Goal: Use online tool/utility: Use online tool/utility

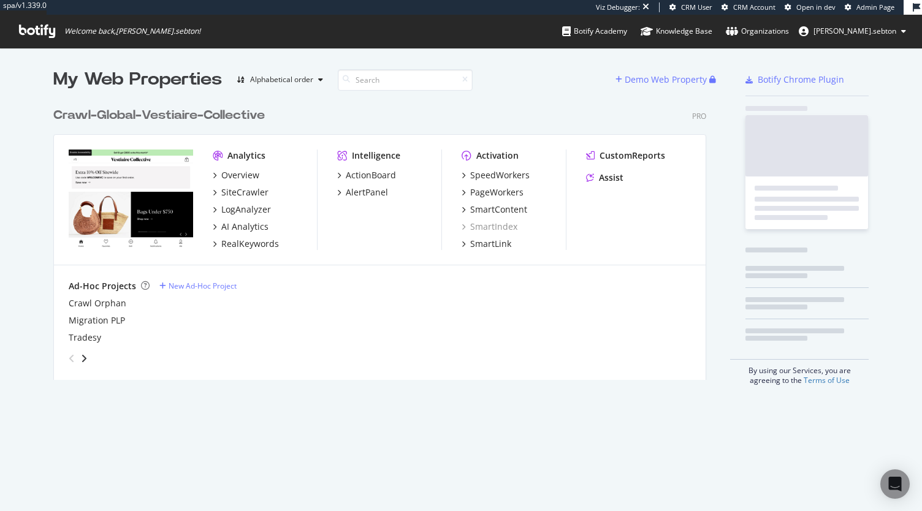
scroll to position [278, 653]
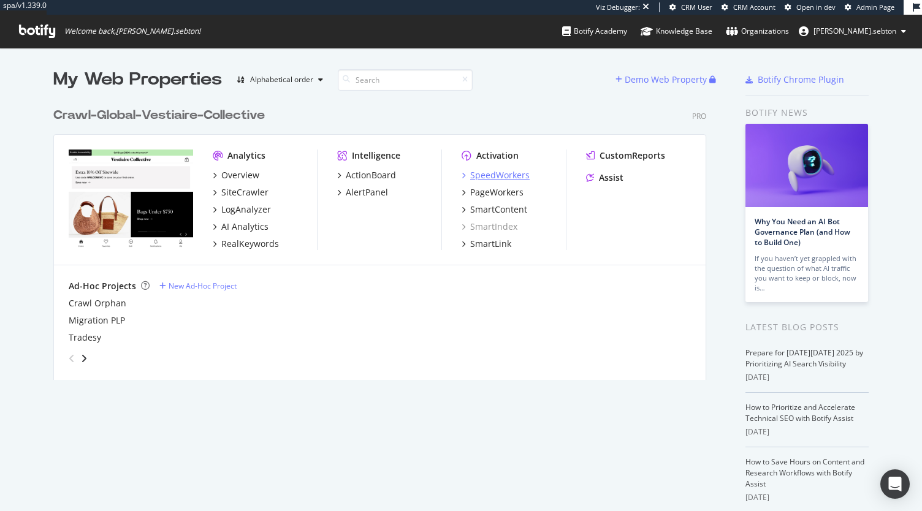
click at [493, 175] on div "SpeedWorkers" at bounding box center [499, 175] width 59 height 12
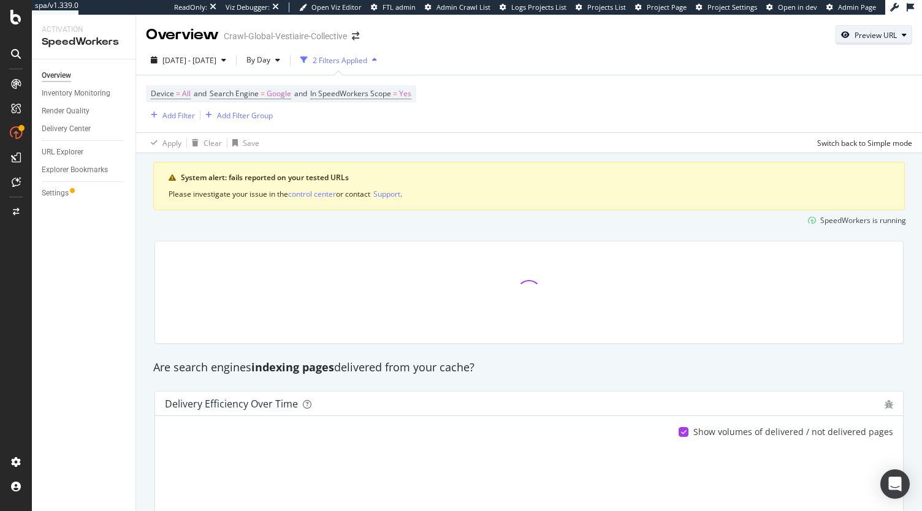
click at [896, 40] on div "Preview URL" at bounding box center [873, 34] width 75 height 17
click at [829, 95] on input "url" at bounding box center [827, 92] width 134 height 21
paste input "https://us.vestiairecollective.com/women-bags/handbags/chanel/?product_id=58916…"
type input "https://us.vestiairecollective.com/women-bags/handbags/chanel/?product_id=58916…"
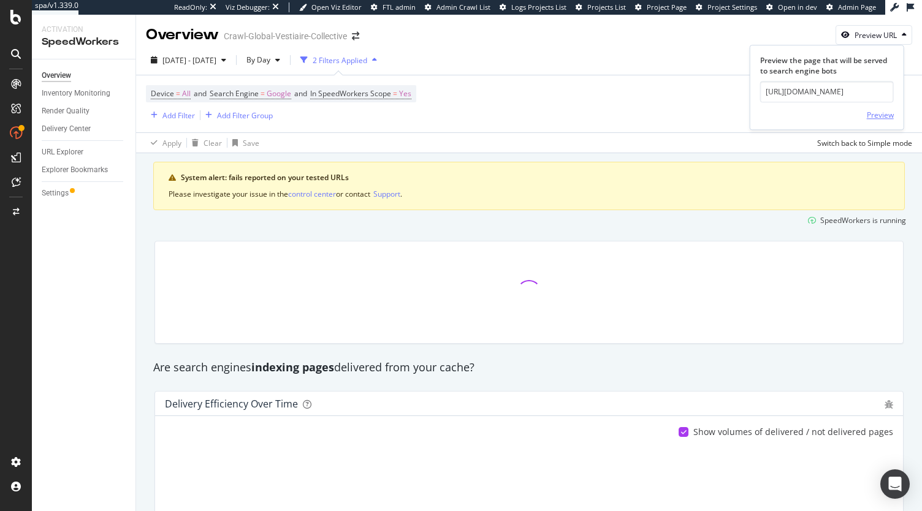
click at [877, 118] on div "Preview" at bounding box center [880, 115] width 27 height 10
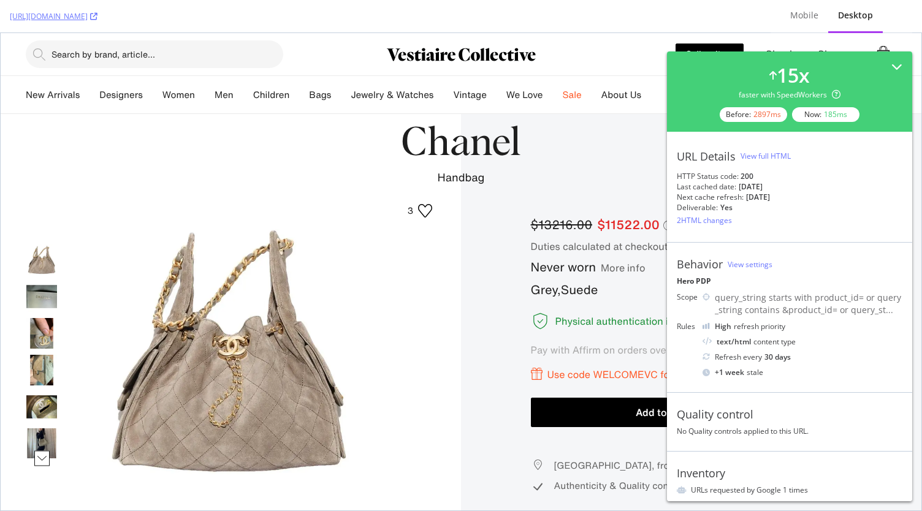
click at [693, 219] on div "2 HTML changes" at bounding box center [704, 220] width 55 height 10
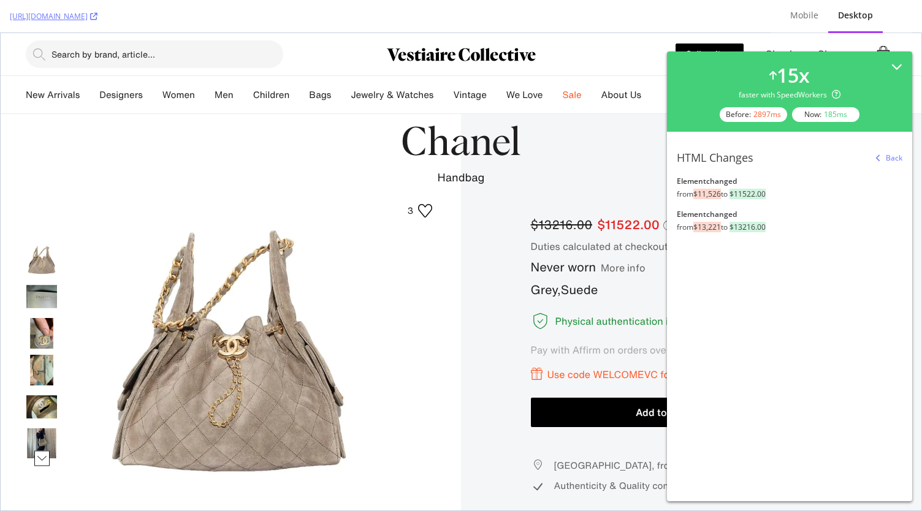
click at [884, 159] on div "button" at bounding box center [878, 157] width 15 height 7
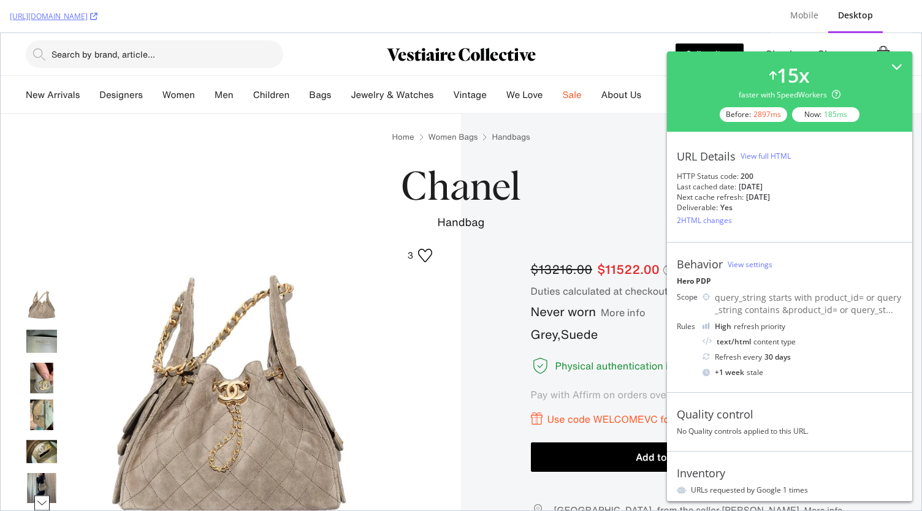
click at [713, 219] on div "2 HTML changes" at bounding box center [704, 220] width 55 height 10
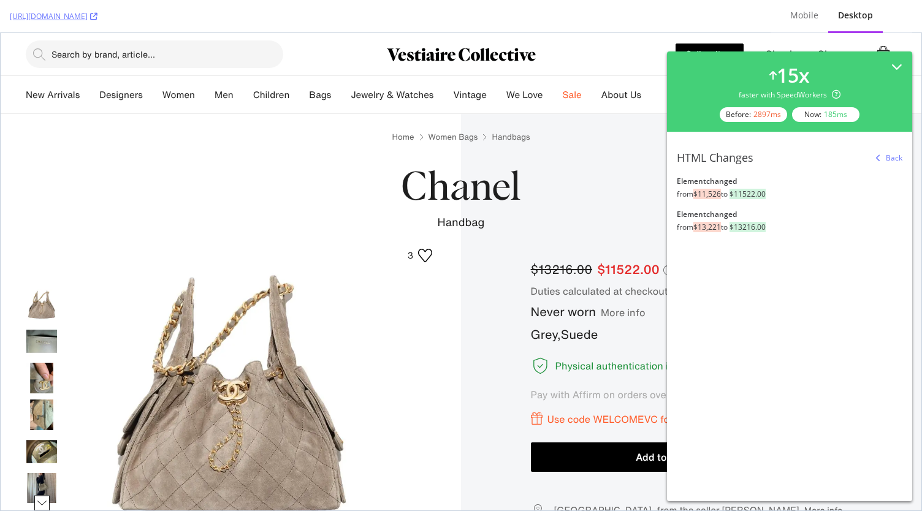
click at [887, 154] on div "Back" at bounding box center [894, 158] width 17 height 10
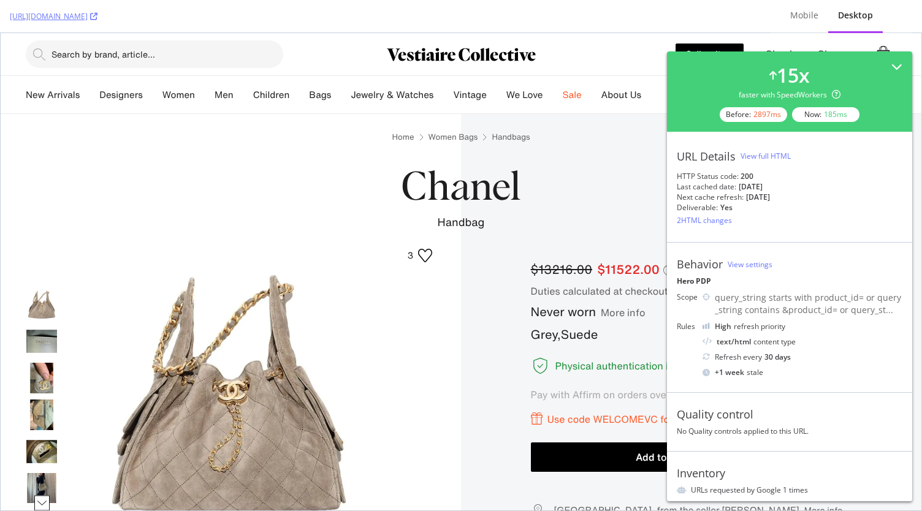
click at [431, 231] on div "Handbag Chanel" at bounding box center [461, 200] width 871 height 97
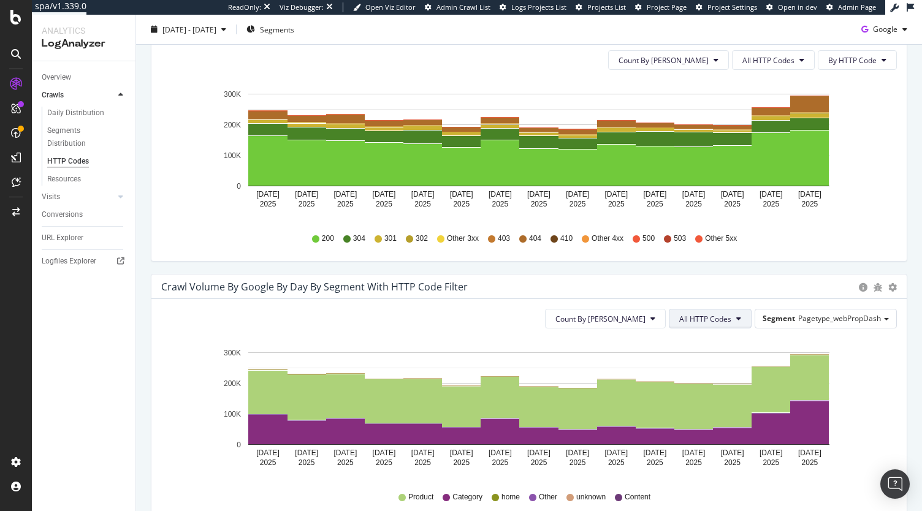
scroll to position [424, 0]
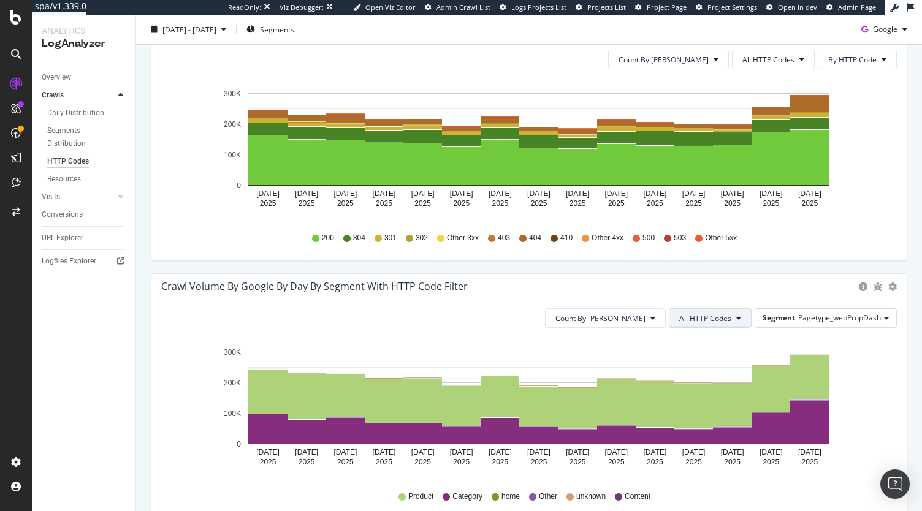
click at [684, 313] on span "All HTTP Codes" at bounding box center [705, 318] width 52 height 10
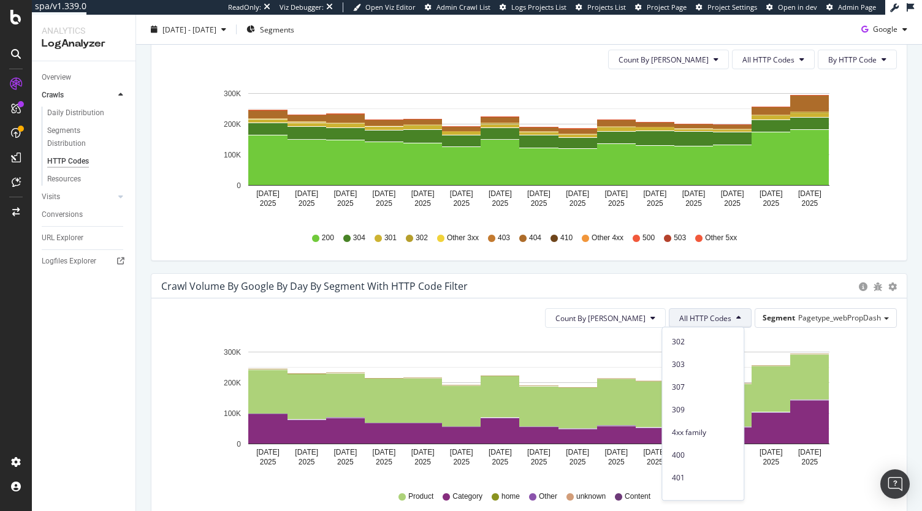
scroll to position [160, 0]
click at [695, 432] on span "4xx family" at bounding box center [703, 430] width 62 height 11
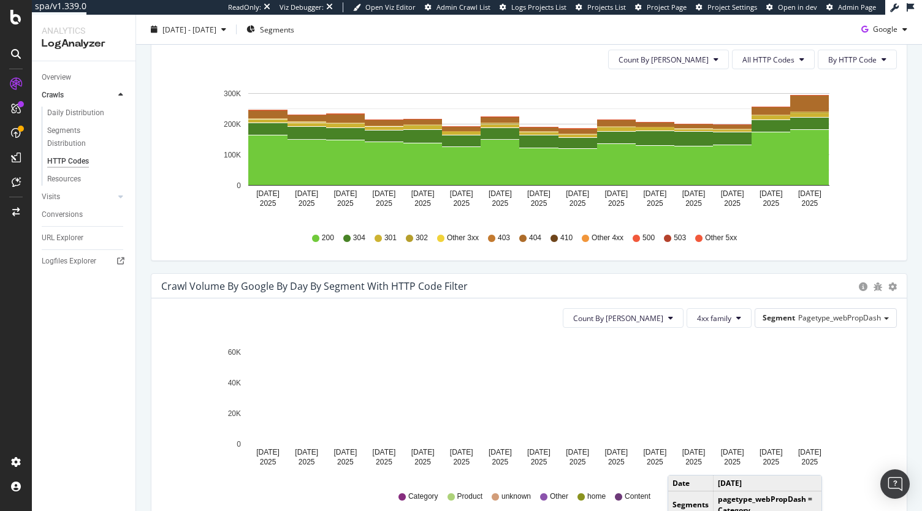
scroll to position [470, 0]
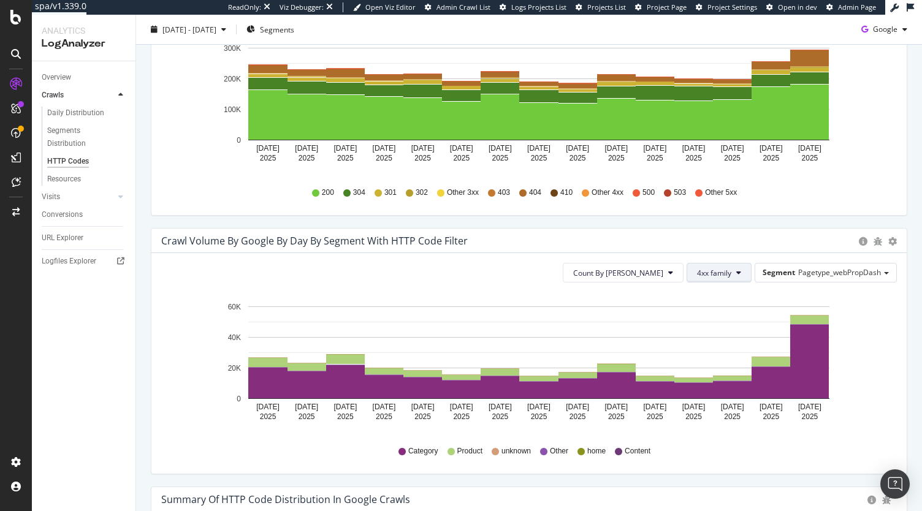
click at [725, 264] on button "4xx family" at bounding box center [719, 273] width 65 height 20
click at [728, 321] on span "404" at bounding box center [720, 325] width 62 height 11
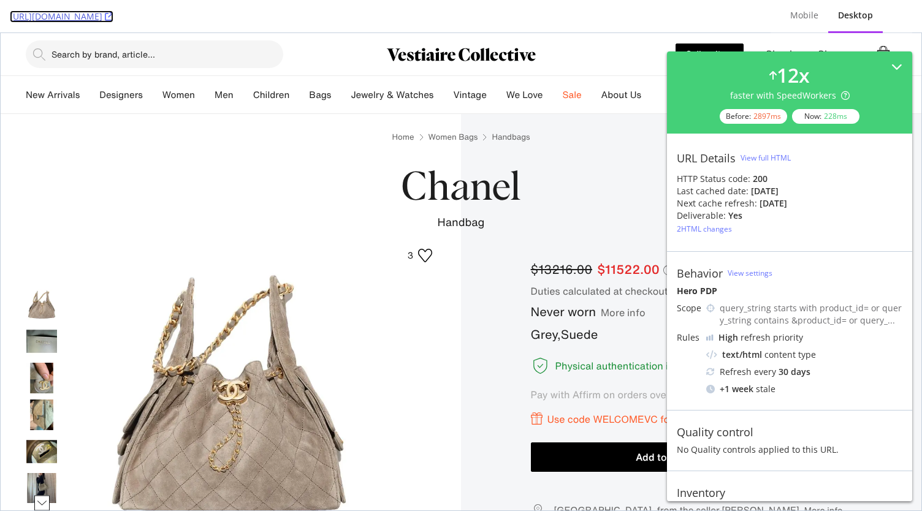
click at [113, 17] on icon at bounding box center [109, 16] width 9 height 9
